Goal: Information Seeking & Learning: Learn about a topic

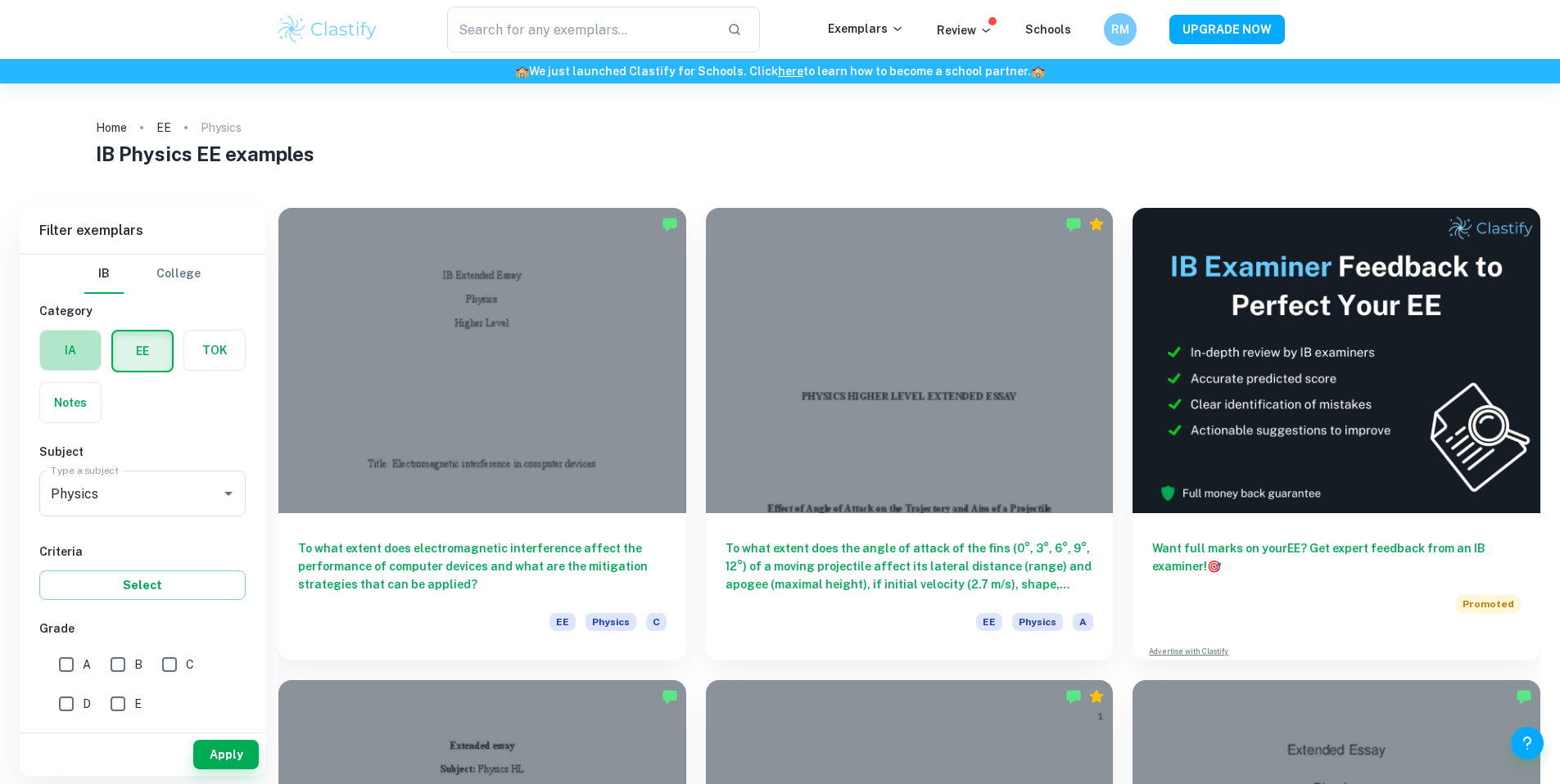
click at [88, 353] on label "button" at bounding box center [70, 351] width 61 height 39
click at [0, 0] on input "radio" at bounding box center [0, 0] width 0 height 0
click at [136, 499] on input "Physics" at bounding box center [119, 493] width 145 height 31
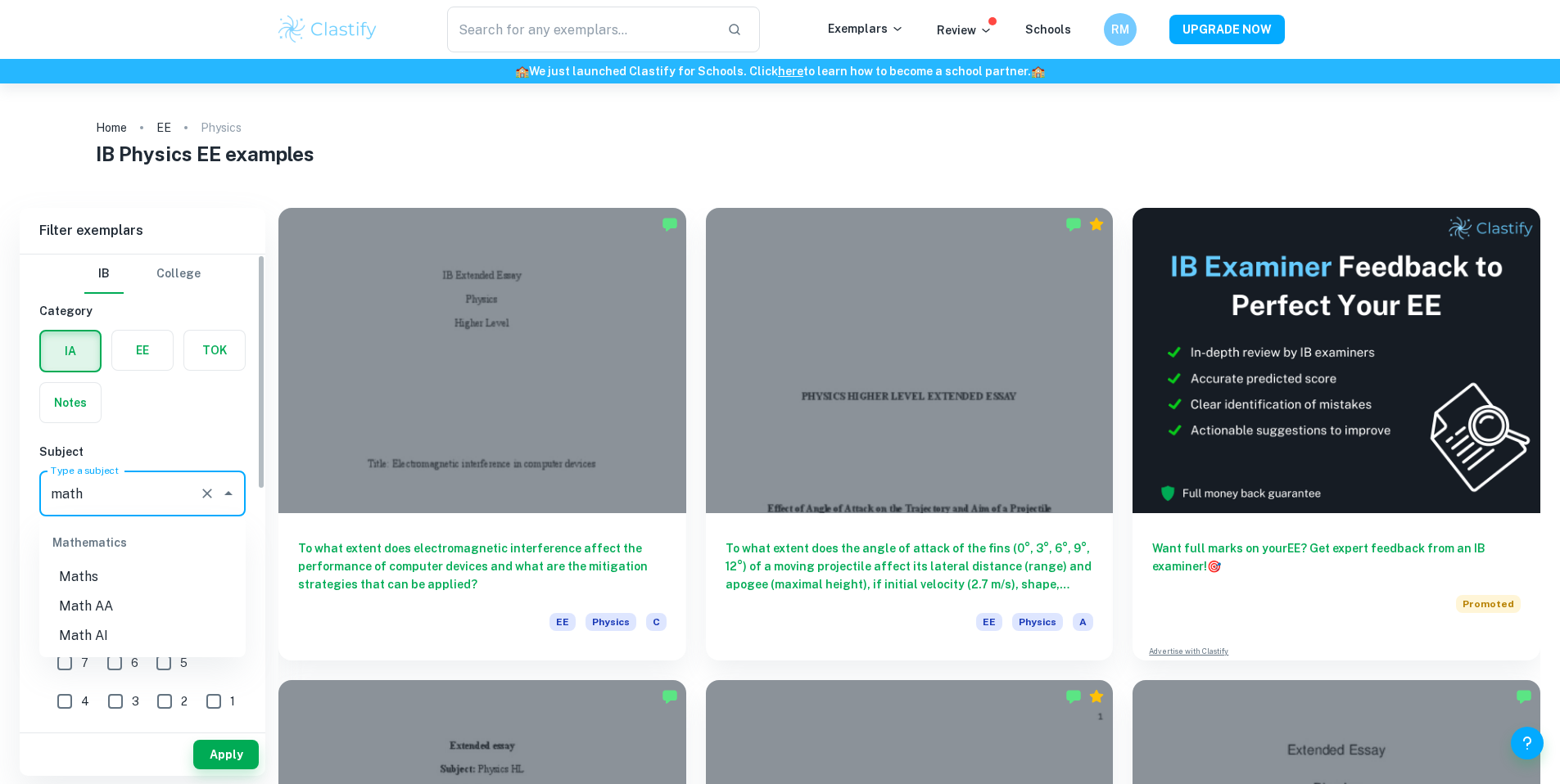
click at [108, 615] on li "Math AA" at bounding box center [142, 607] width 206 height 29
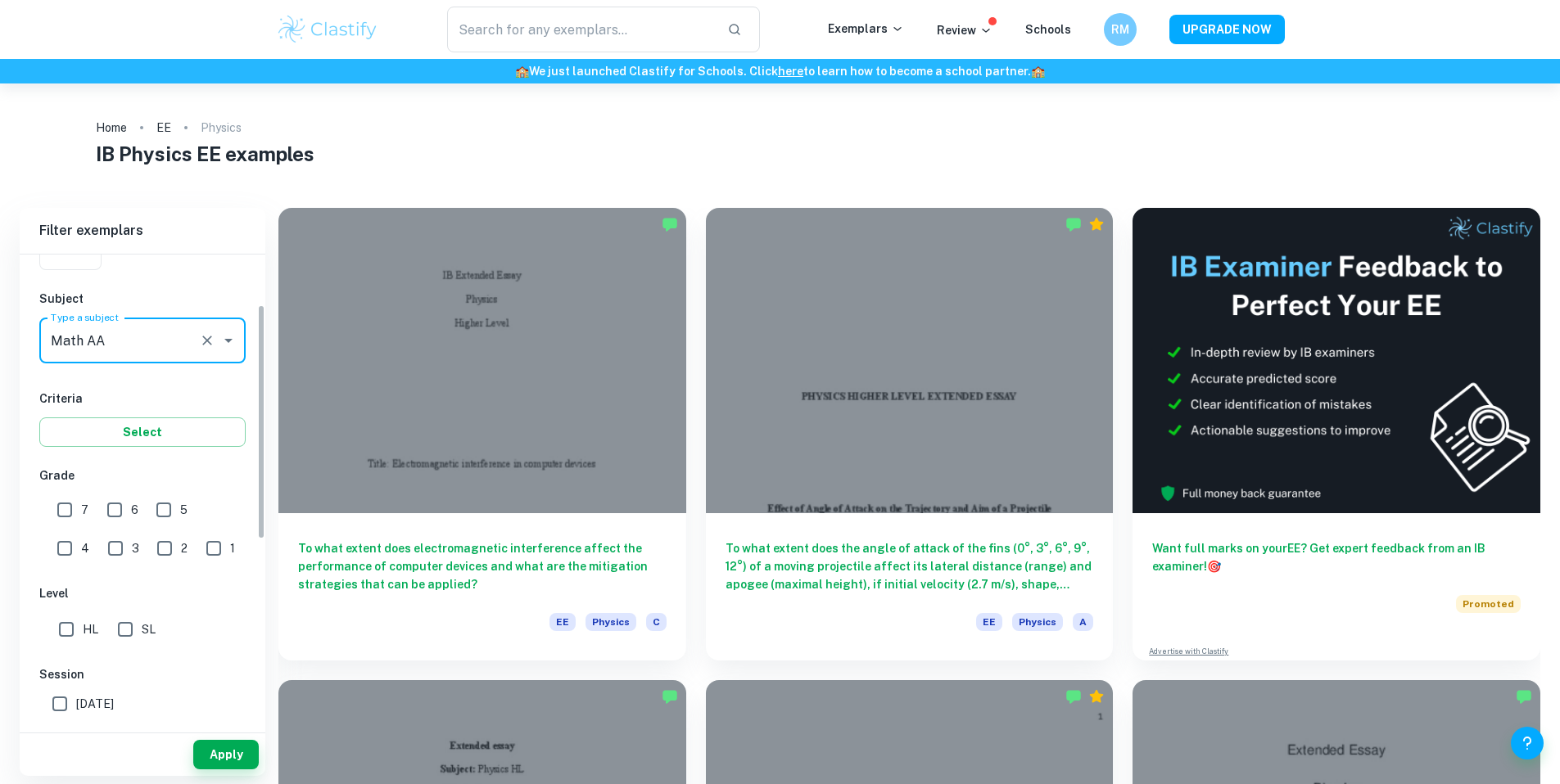
scroll to position [161, 0]
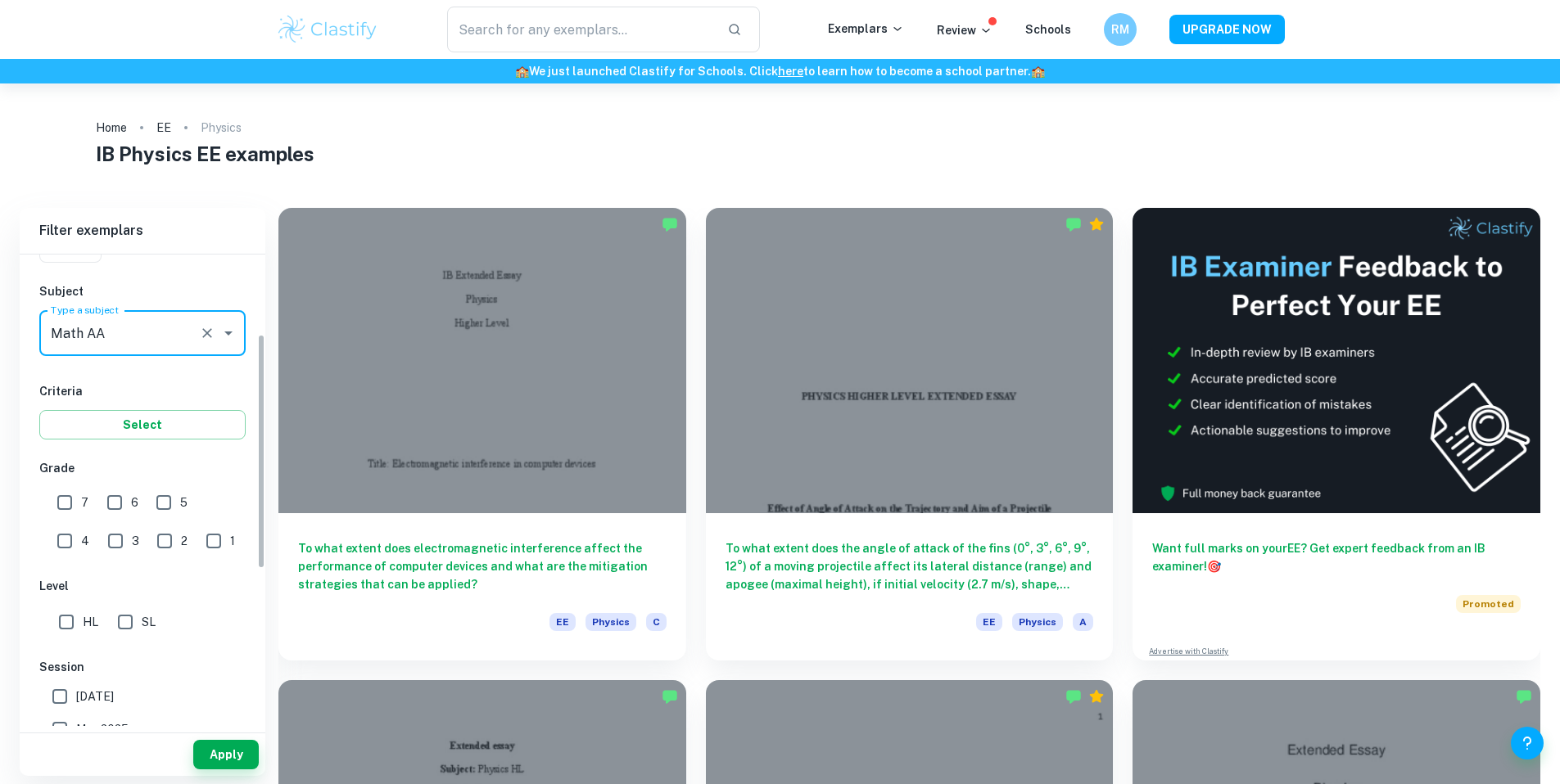
type input "Math AA"
click at [66, 625] on input "HL" at bounding box center [66, 622] width 33 height 33
checkbox input "true"
click at [65, 499] on input "7" at bounding box center [64, 502] width 33 height 33
checkbox input "true"
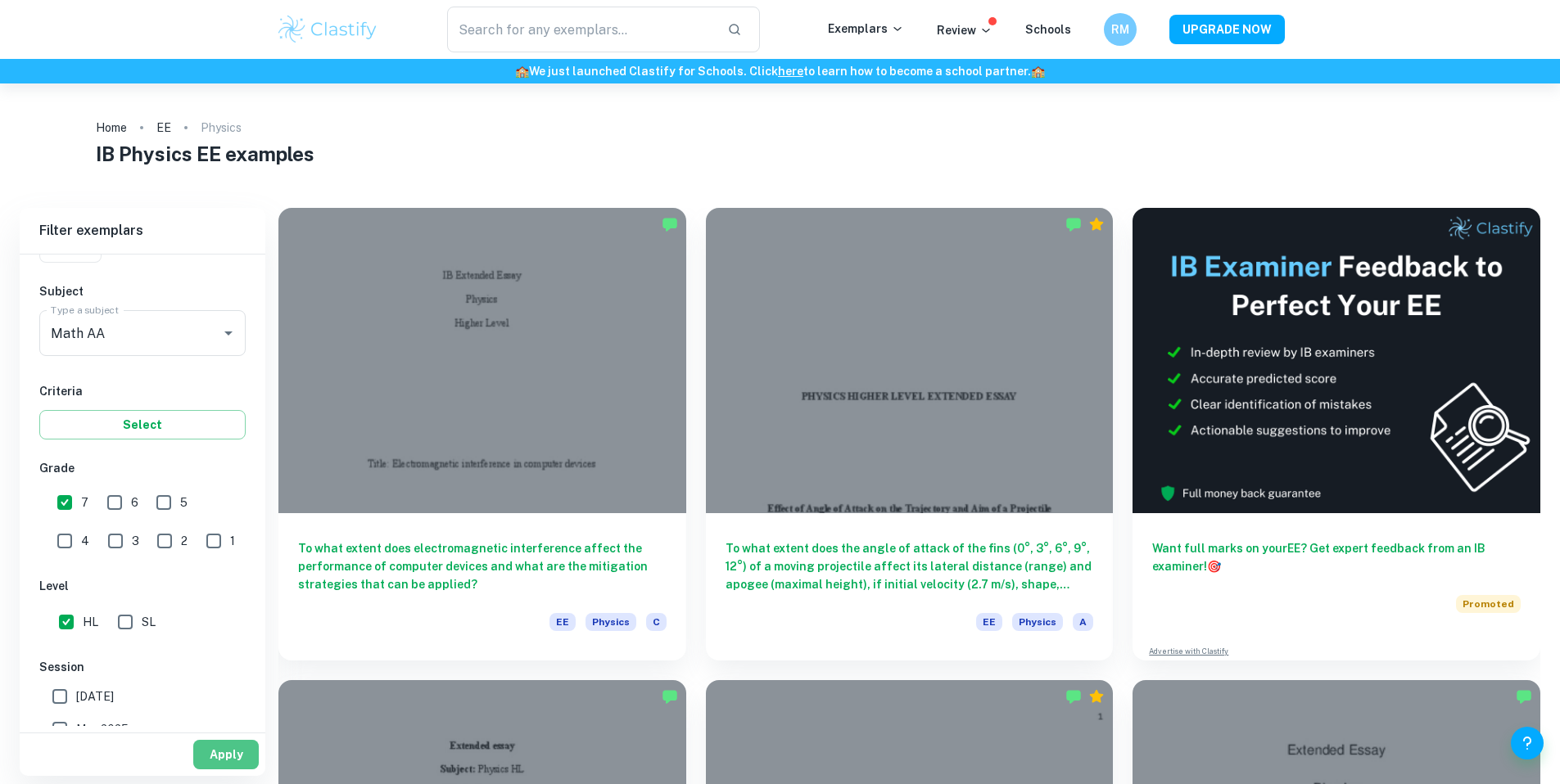
click at [224, 754] on button "Apply" at bounding box center [226, 755] width 65 height 29
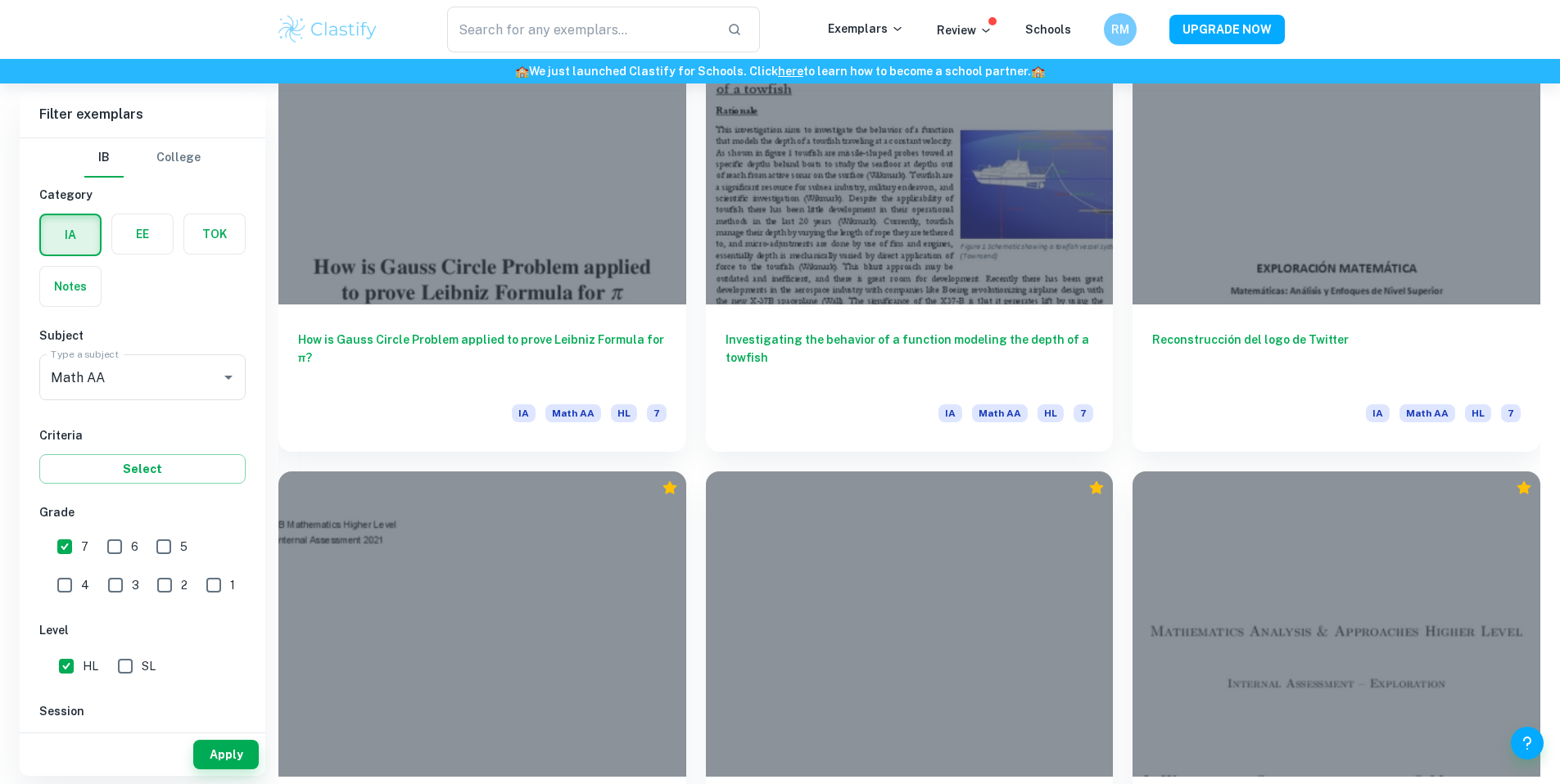
scroll to position [2496, 0]
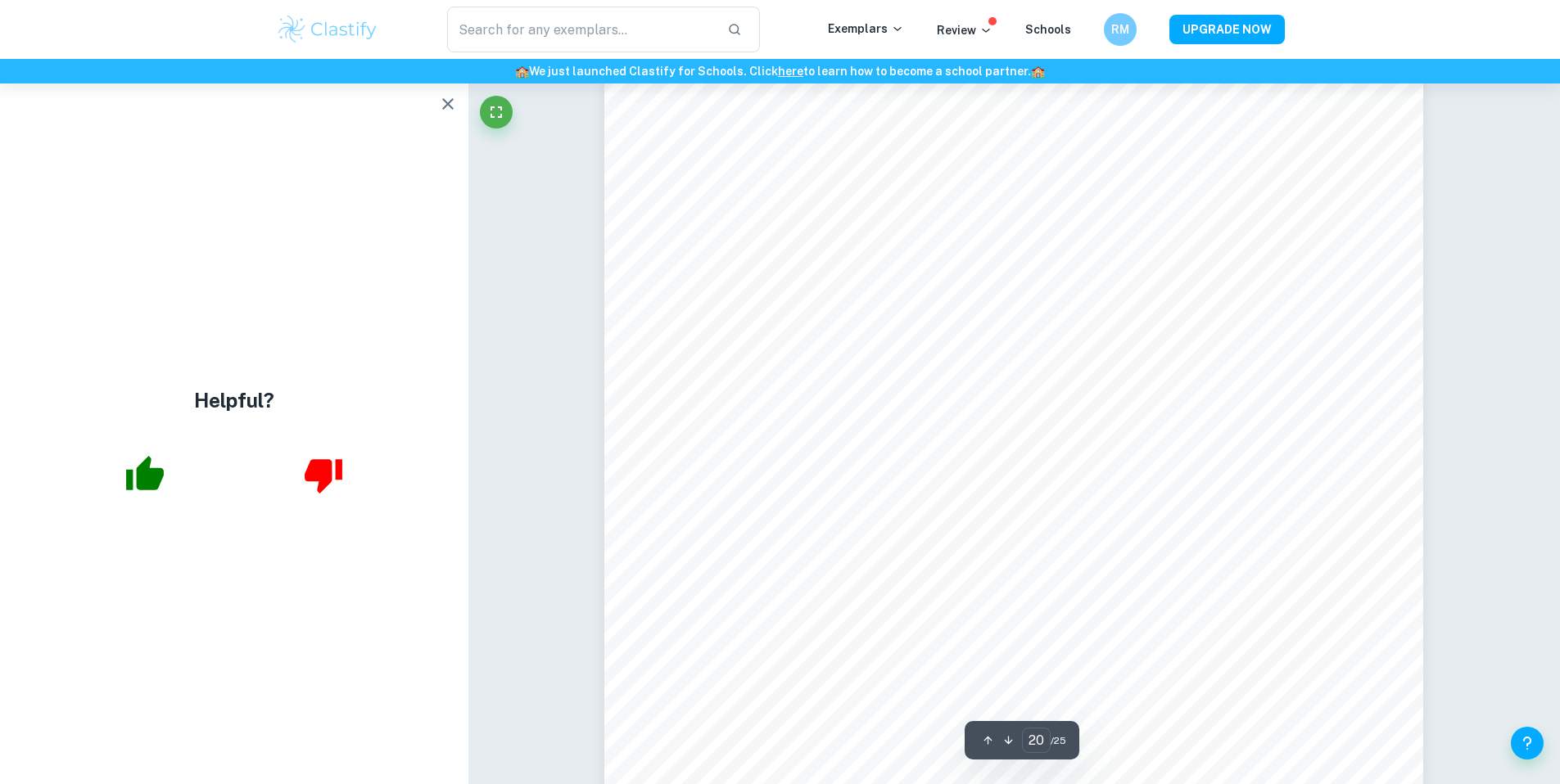
scroll to position [22753, 0]
type input "22"
